Goal: Task Accomplishment & Management: Manage account settings

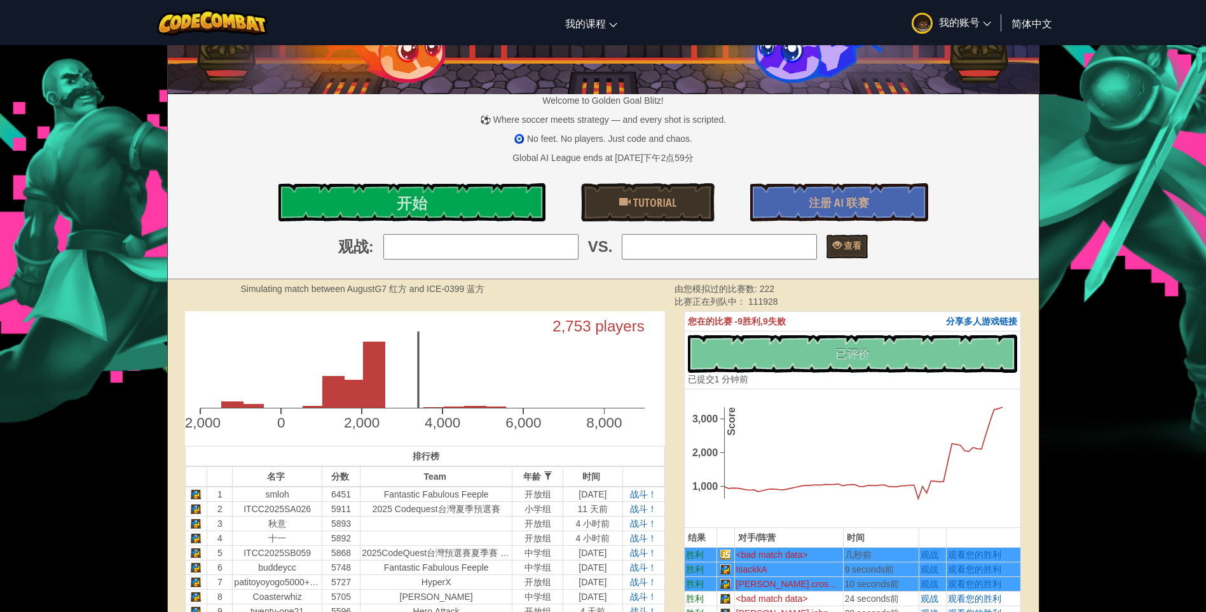
scroll to position [191, 0]
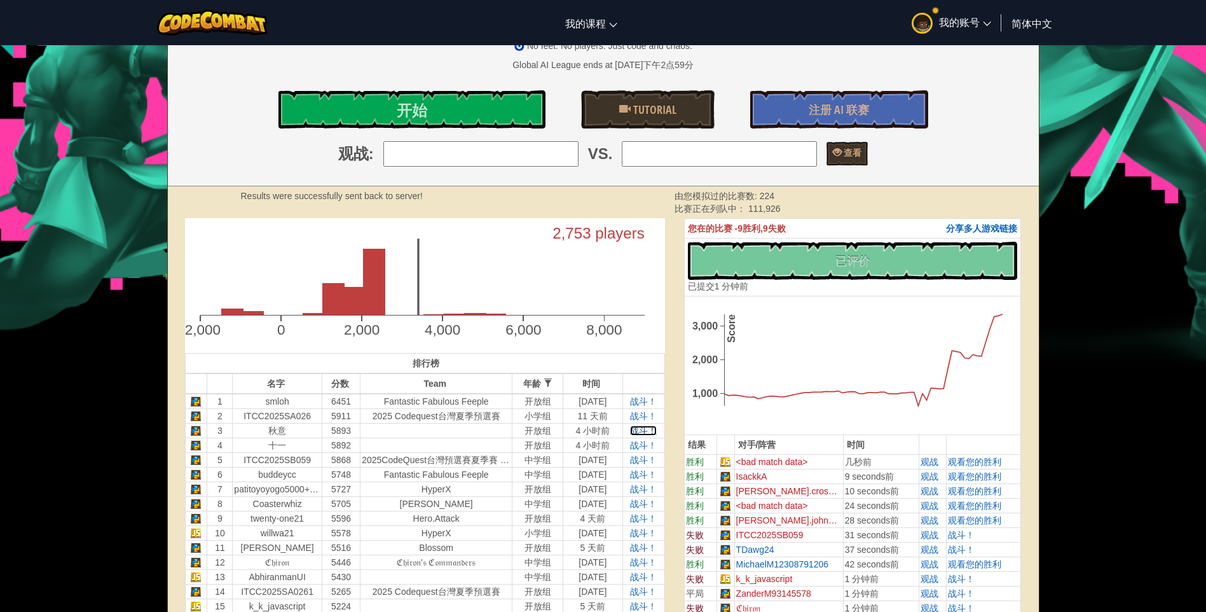
click at [650, 432] on span "战斗！" at bounding box center [643, 430] width 27 height 10
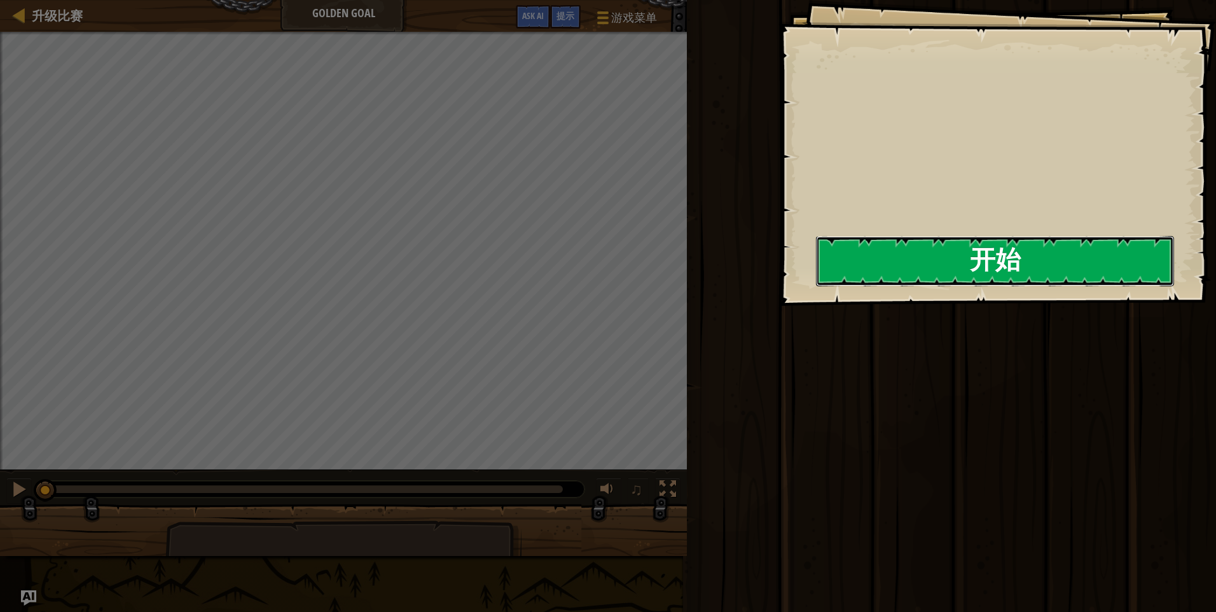
click at [910, 242] on button "开始" at bounding box center [995, 261] width 358 height 50
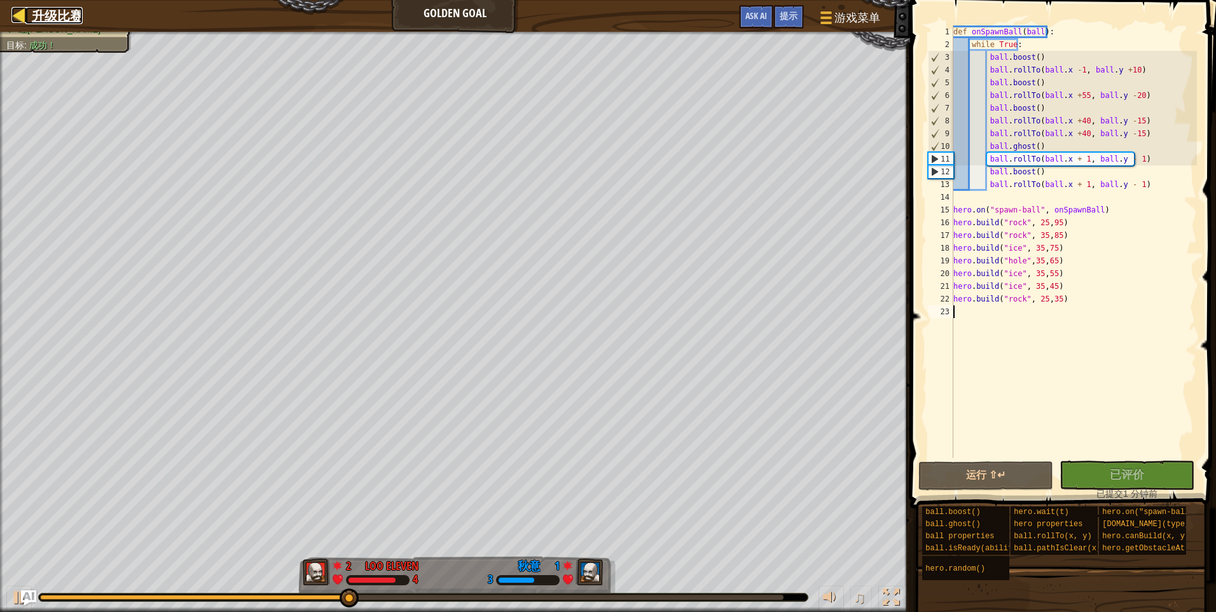
click at [15, 16] on div at bounding box center [19, 15] width 16 height 16
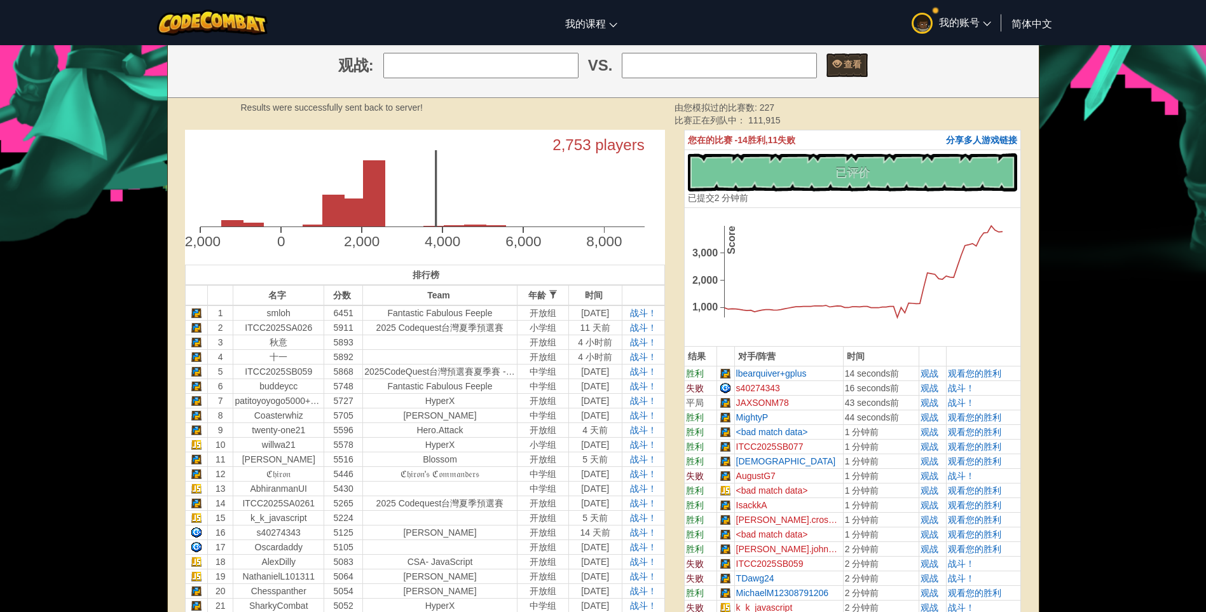
scroll to position [127, 0]
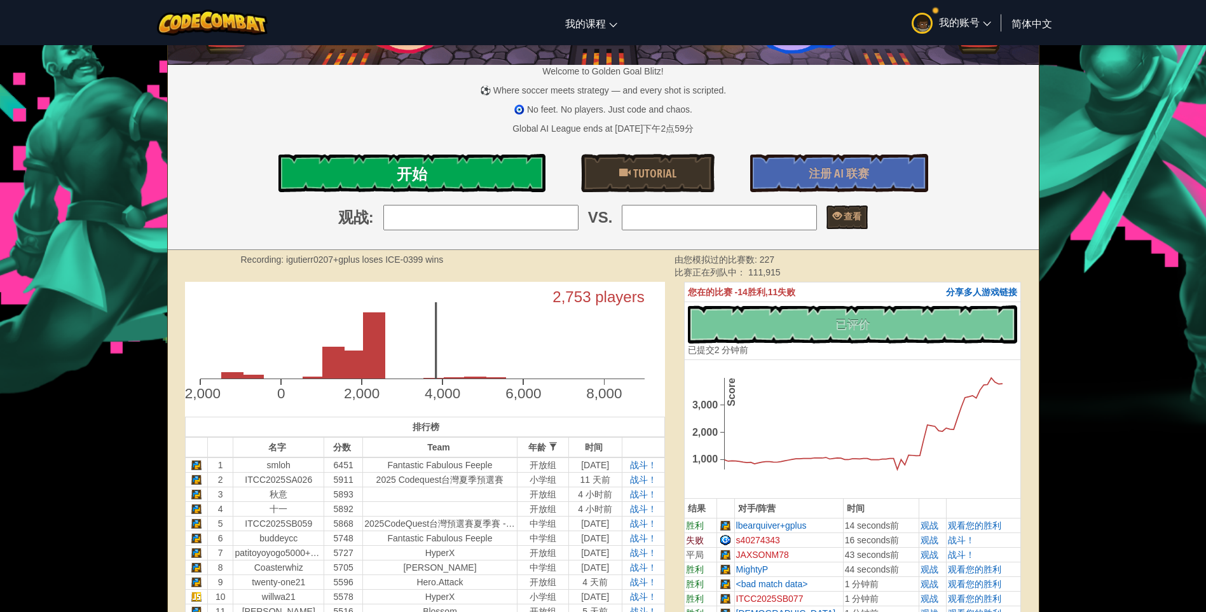
click at [455, 175] on link "开始" at bounding box center [411, 173] width 267 height 38
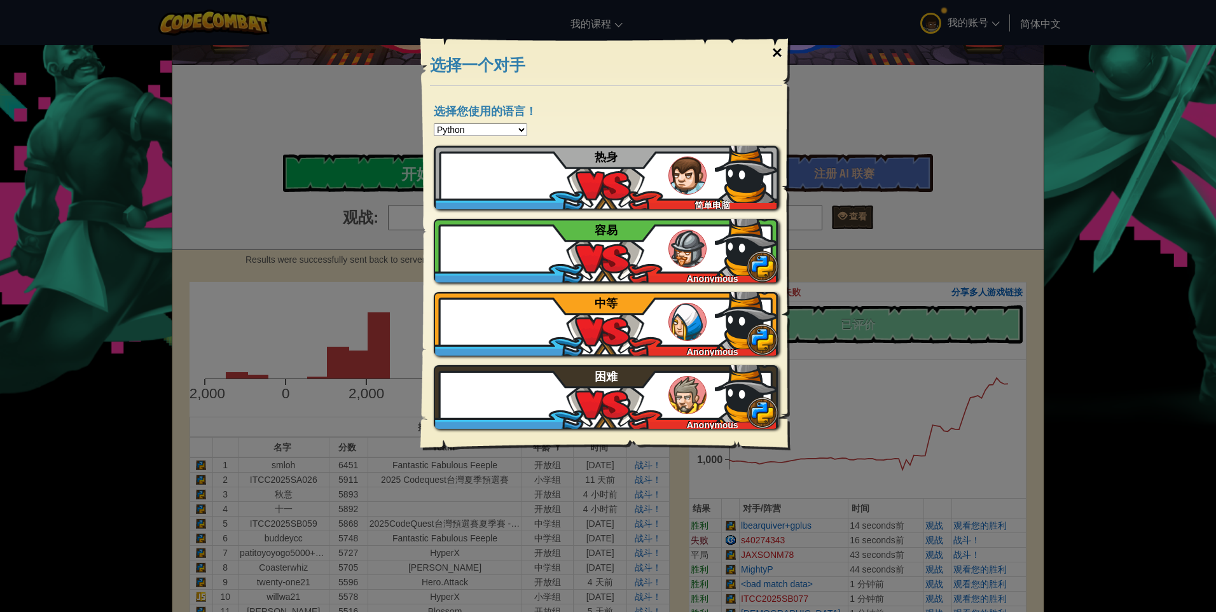
click at [779, 50] on div "×" at bounding box center [776, 52] width 29 height 37
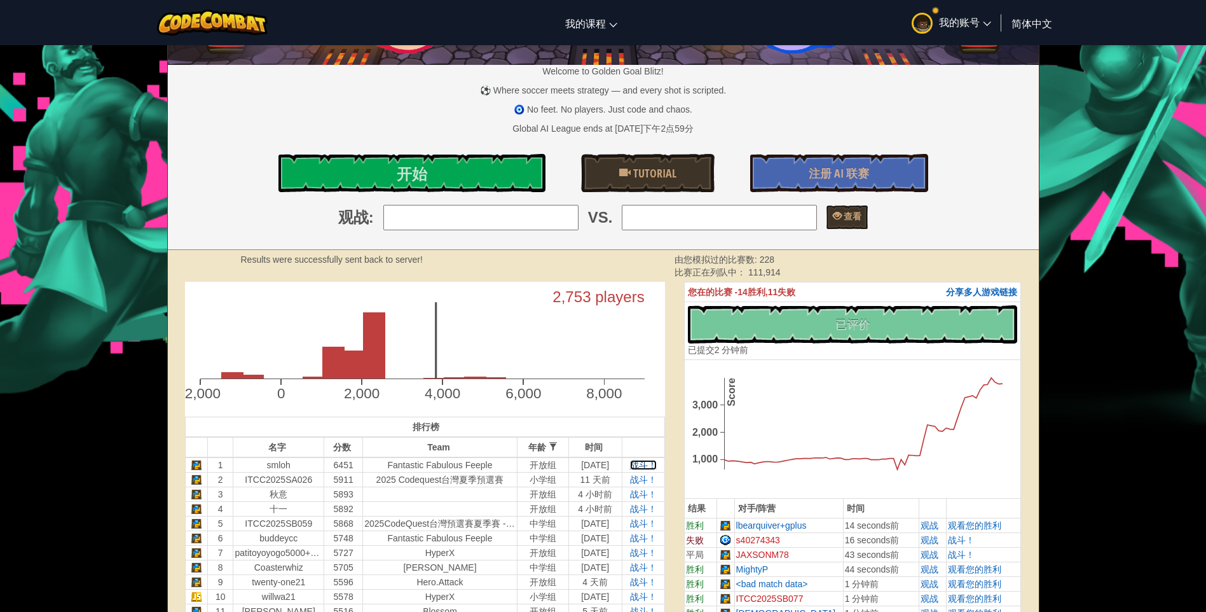
click at [642, 469] on span "战斗！" at bounding box center [643, 465] width 27 height 10
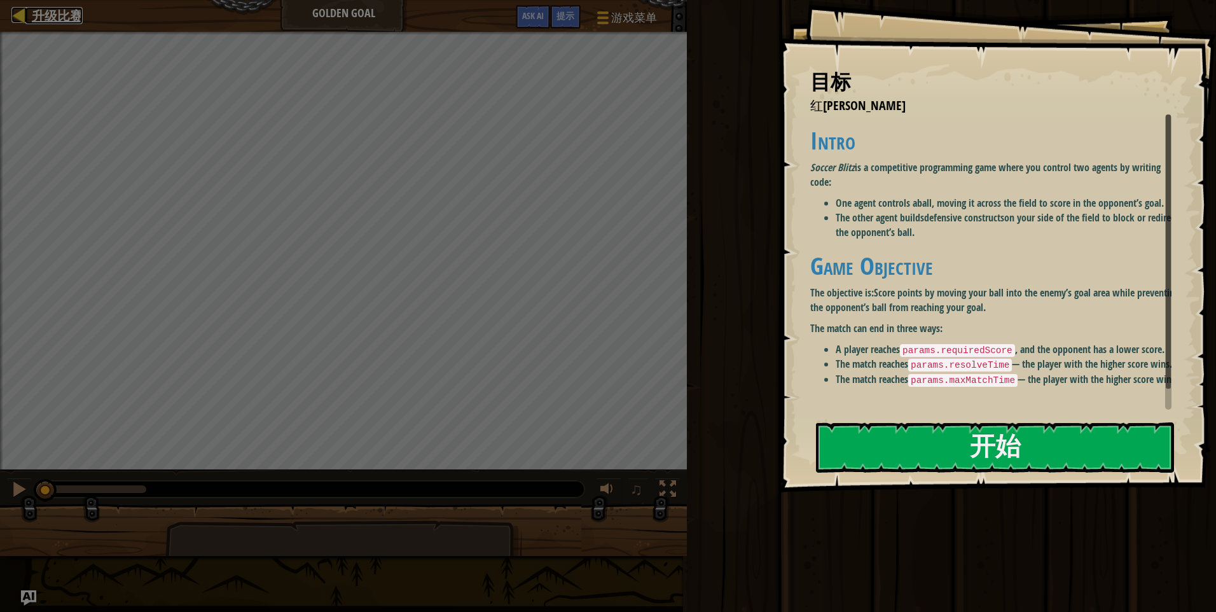
click at [25, 15] on div at bounding box center [19, 15] width 16 height 16
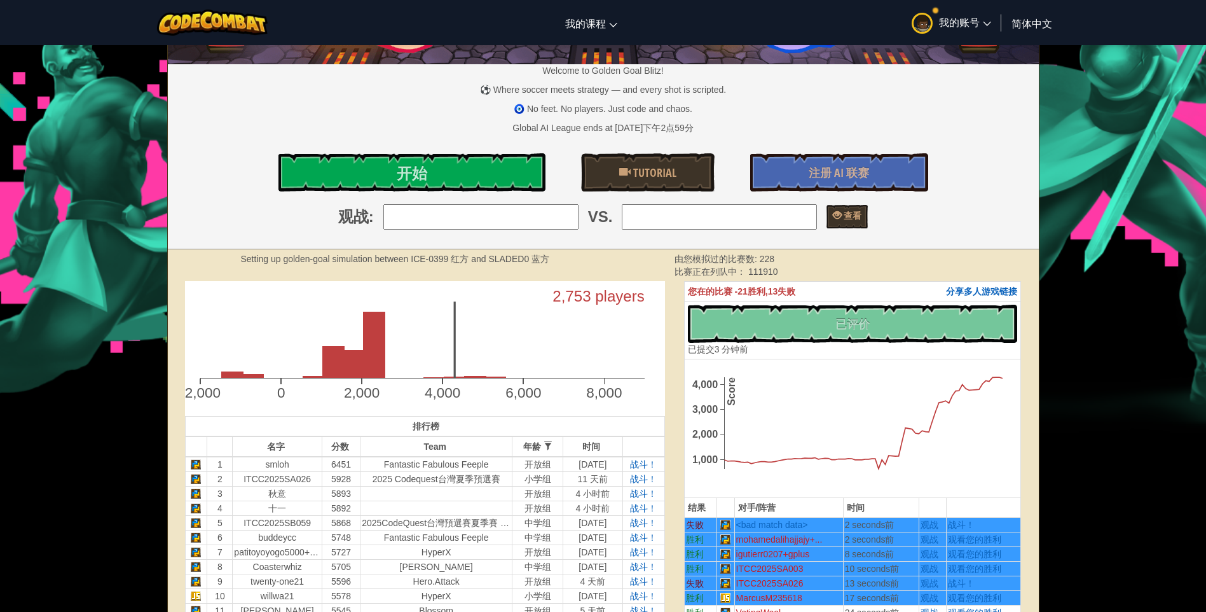
scroll to position [318, 0]
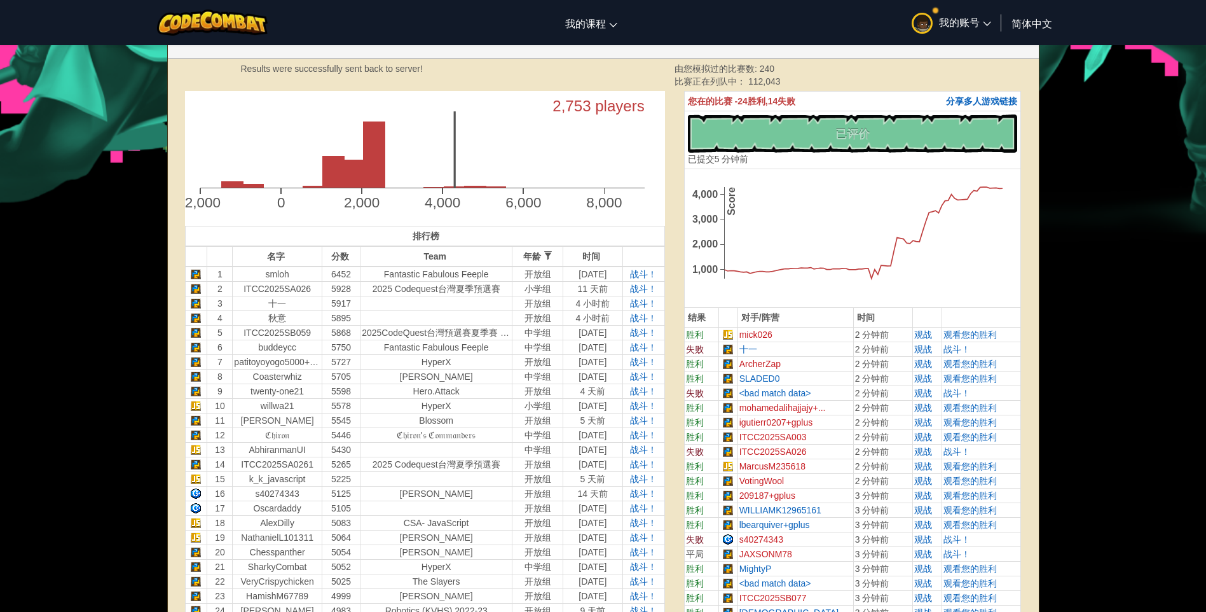
click at [363, 319] on td at bounding box center [437, 317] width 152 height 15
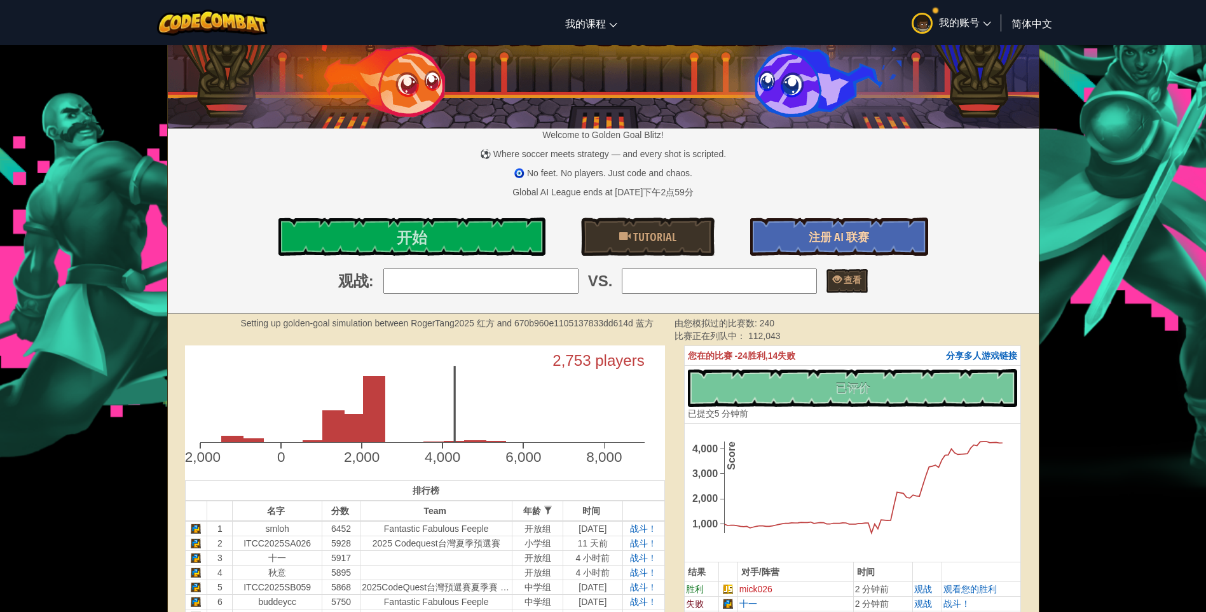
scroll to position [0, 0]
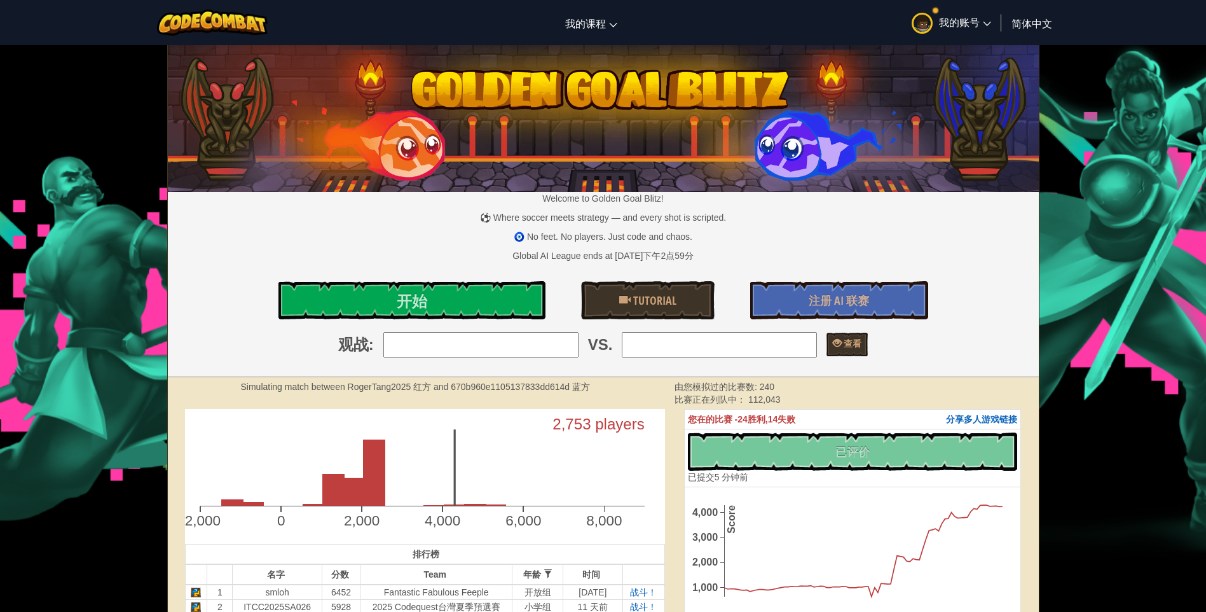
click at [970, 21] on span "我的账号" at bounding box center [965, 21] width 52 height 13
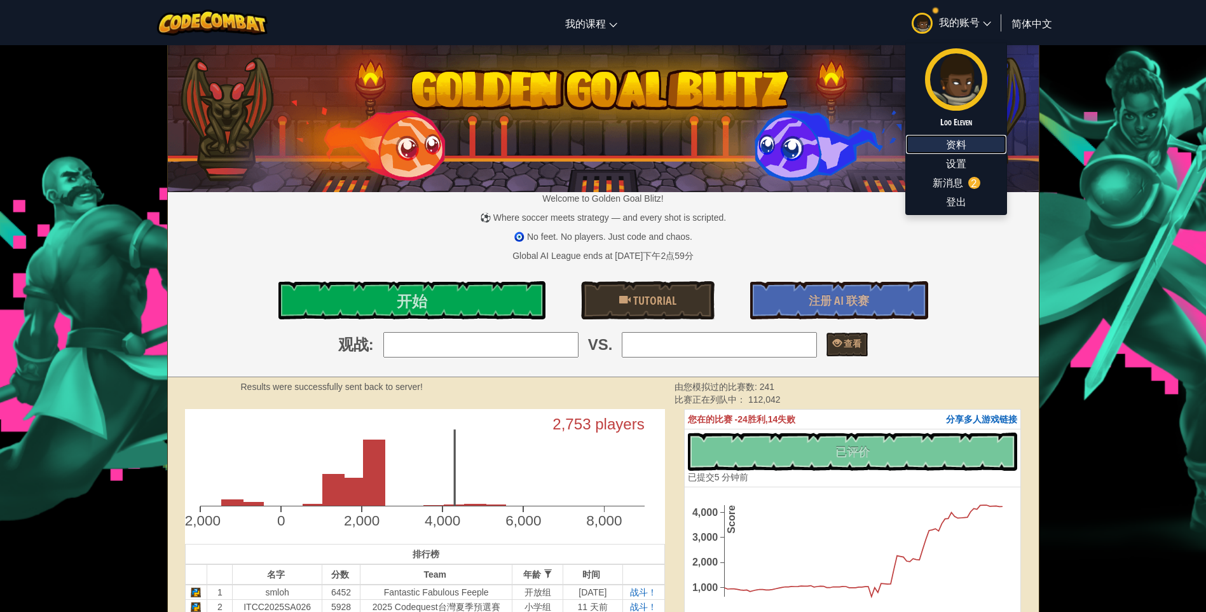
click at [949, 144] on link "资料" at bounding box center [956, 144] width 100 height 19
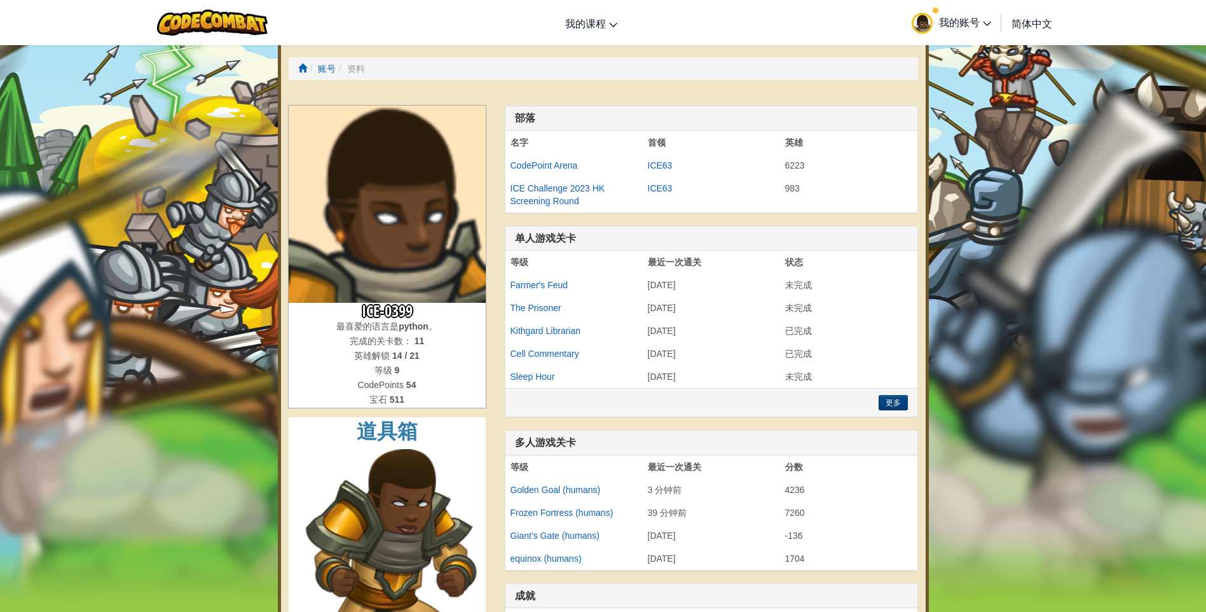
click at [969, 25] on span "我的账号" at bounding box center [965, 21] width 52 height 13
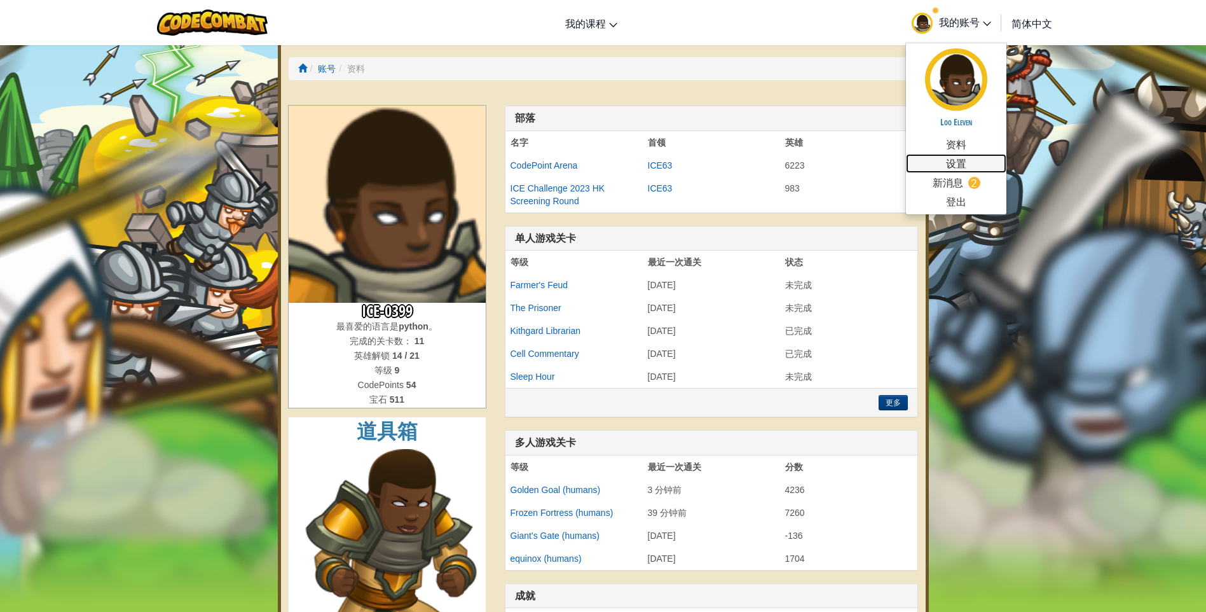
click at [968, 167] on link "设置" at bounding box center [956, 163] width 100 height 19
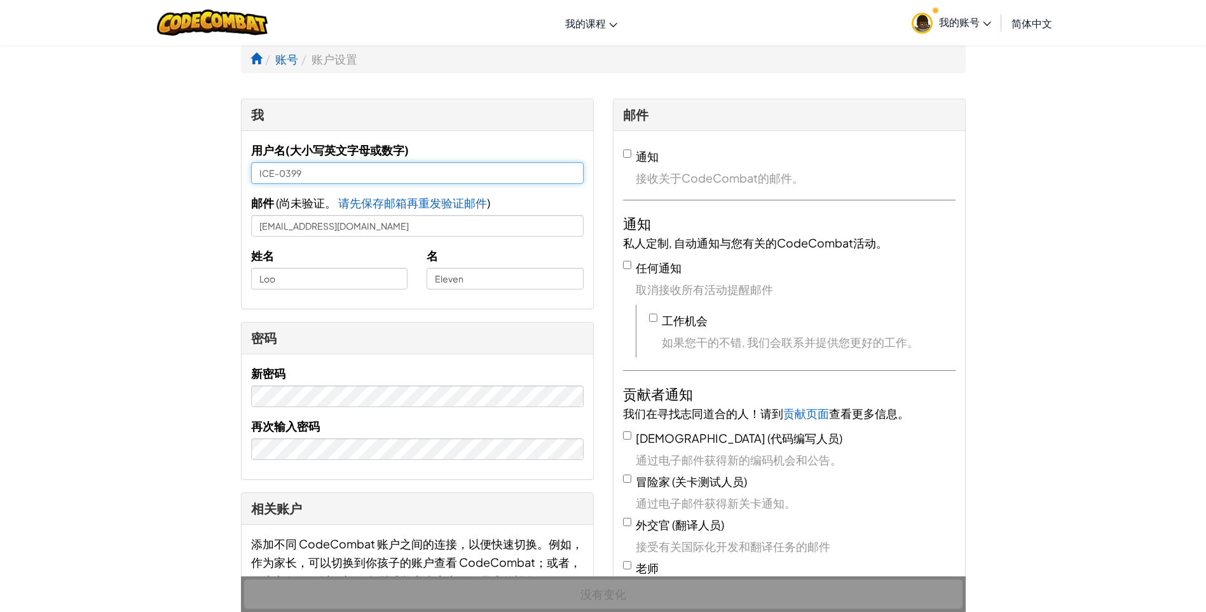
drag, startPoint x: 332, startPoint y: 168, endPoint x: 258, endPoint y: 175, distance: 74.1
click at [258, 175] on input "ICE-0399" at bounding box center [417, 173] width 333 height 22
click at [323, 177] on input "ICE-0399" at bounding box center [417, 173] width 333 height 22
drag, startPoint x: 465, startPoint y: 280, endPoint x: 399, endPoint y: 279, distance: 66.8
click at [399, 279] on div "姓名 [PERSON_NAME] 名 Eleven" at bounding box center [418, 272] width 352 height 53
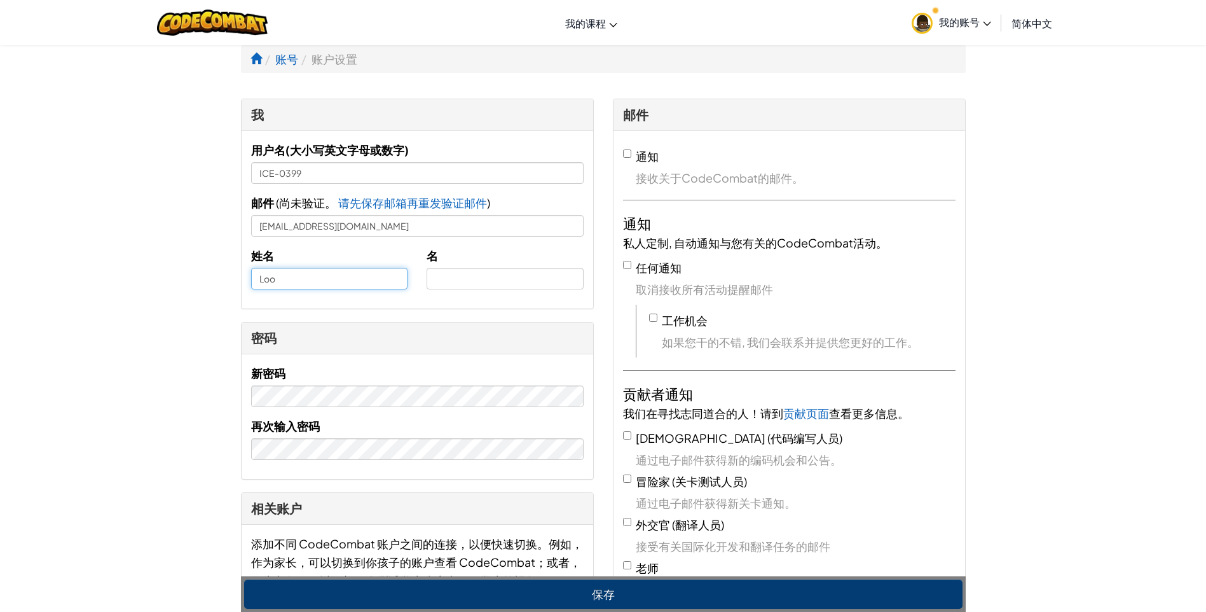
drag, startPoint x: 313, startPoint y: 273, endPoint x: 197, endPoint y: 298, distance: 118.3
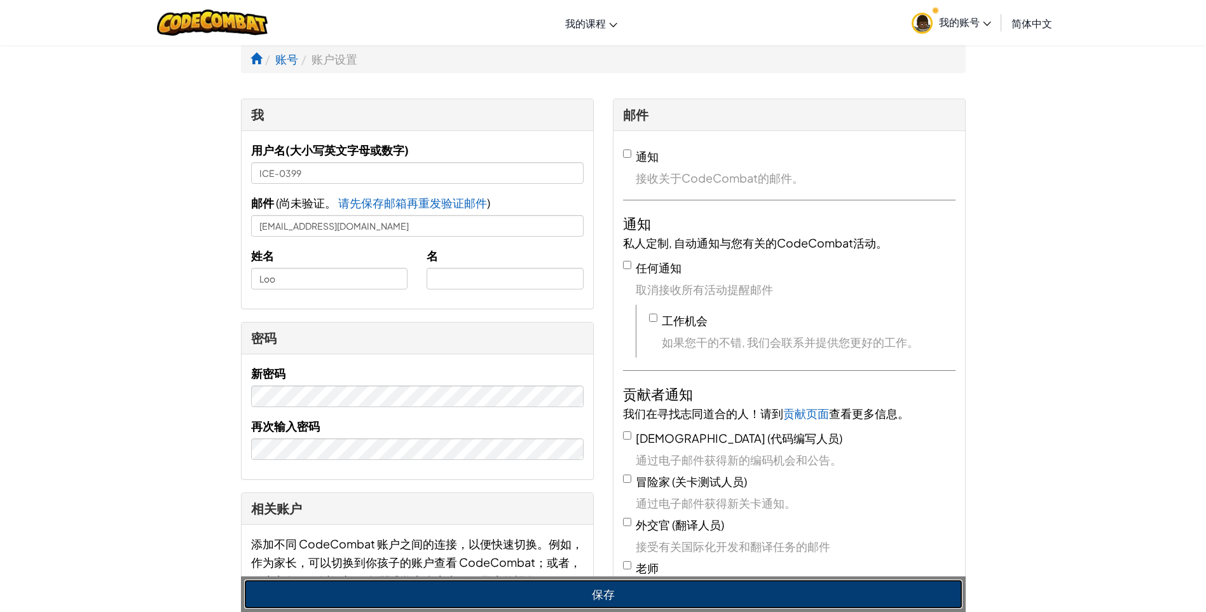
click at [386, 599] on button "保存" at bounding box center [603, 593] width 718 height 29
